Goal: Task Accomplishment & Management: Manage account settings

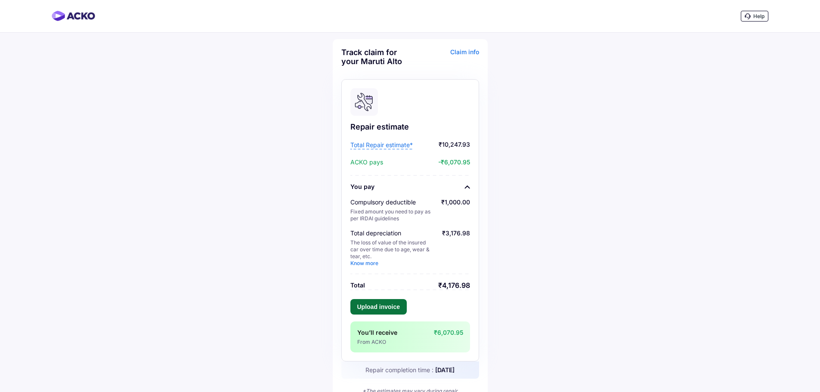
click at [370, 307] on button "Upload invoice" at bounding box center [378, 307] width 57 height 16
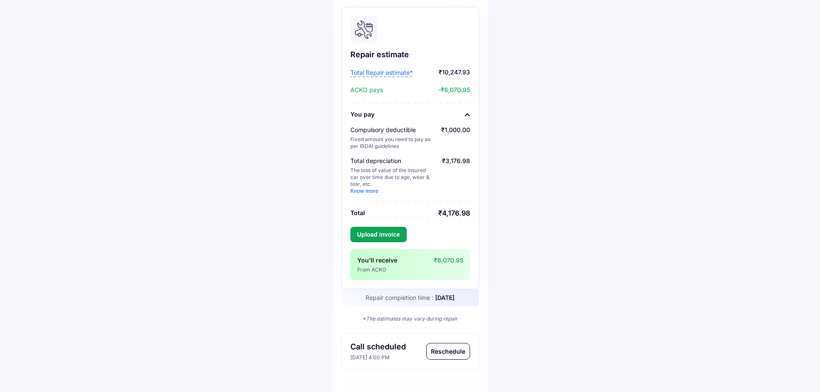
scroll to position [70, 0]
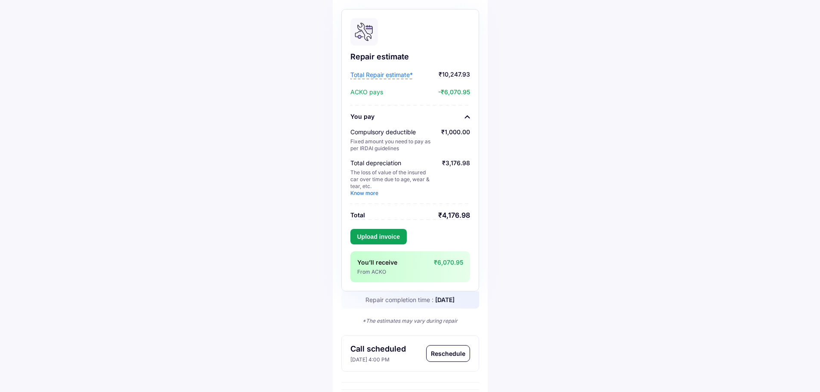
click at [387, 76] on span "Total Repair estimate*" at bounding box center [381, 75] width 62 height 9
